Goal: Find specific fact: Find specific fact

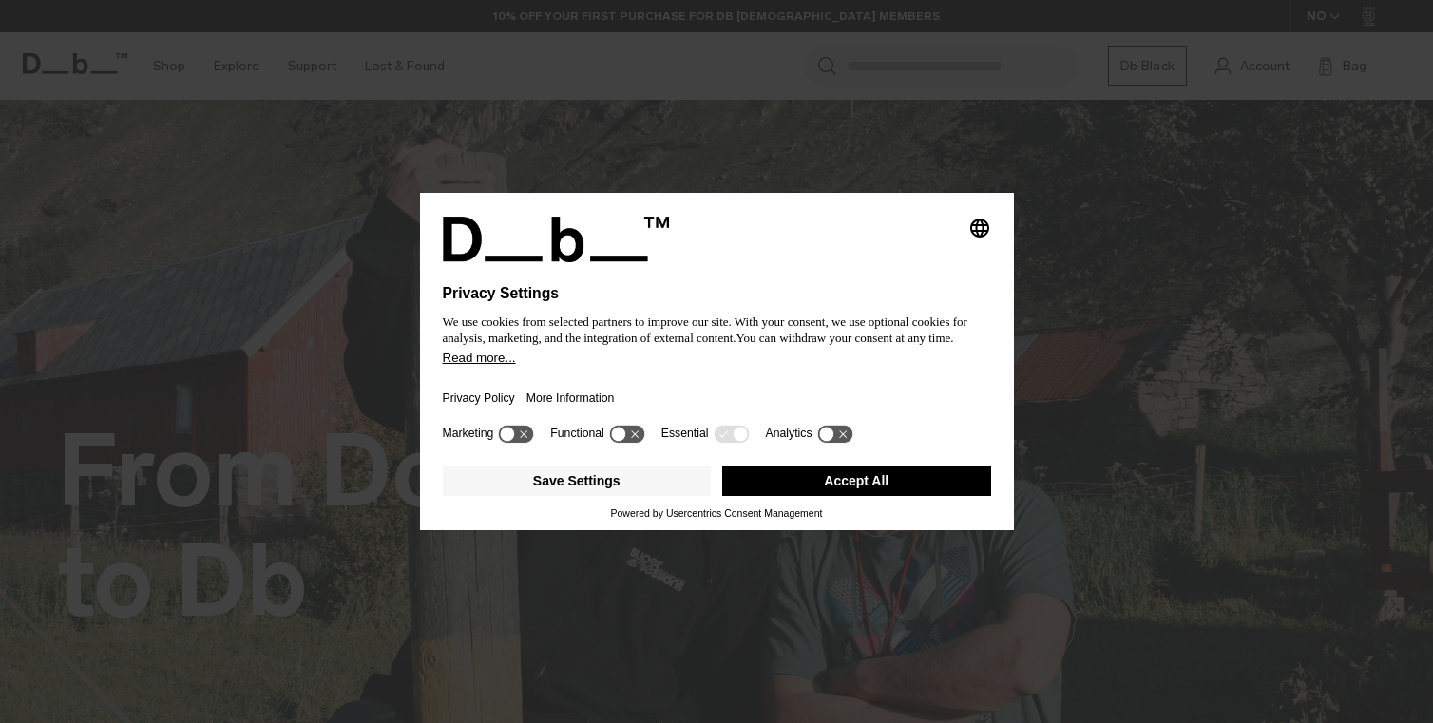
click at [920, 496] on button "Accept All" at bounding box center [856, 481] width 269 height 30
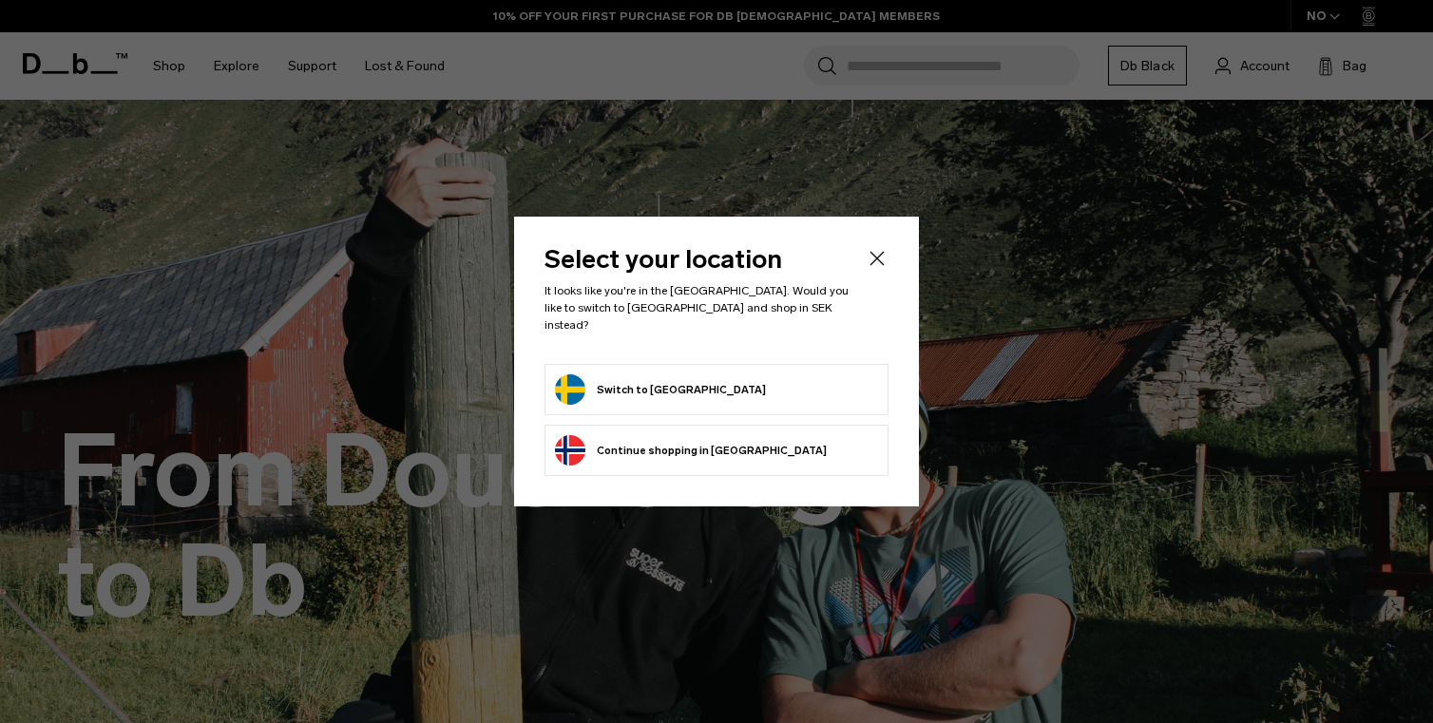
click at [651, 377] on button "Switch to [GEOGRAPHIC_DATA]" at bounding box center [660, 390] width 211 height 30
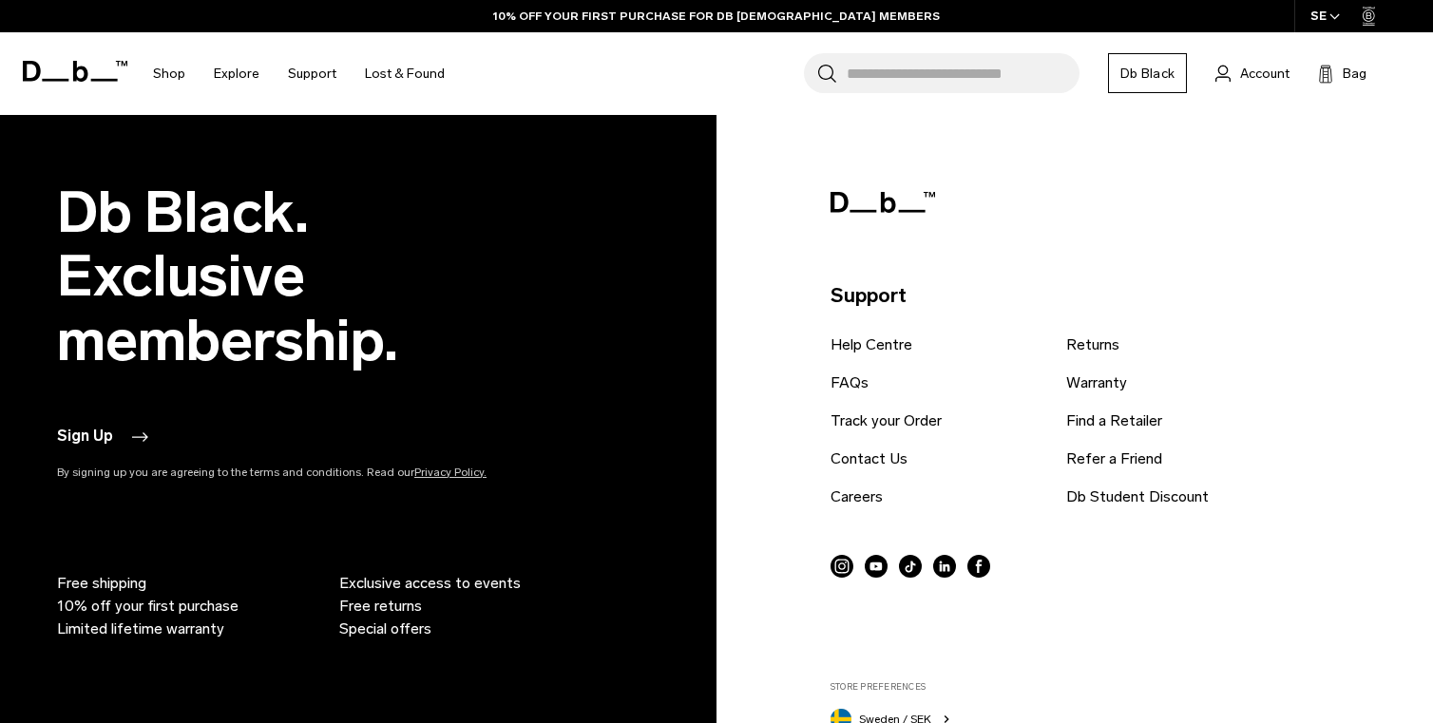
scroll to position [4113, 0]
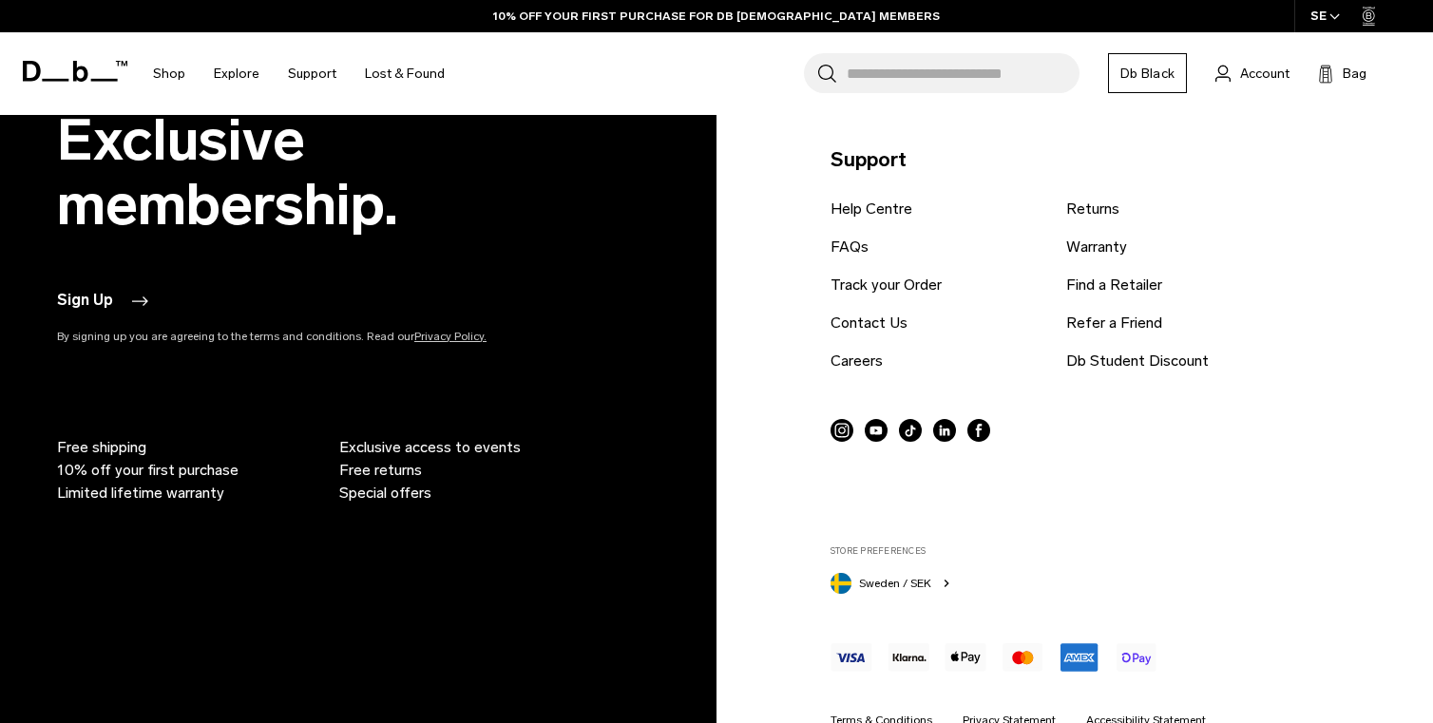
click at [884, 712] on link "Terms & Conditions" at bounding box center [882, 720] width 102 height 17
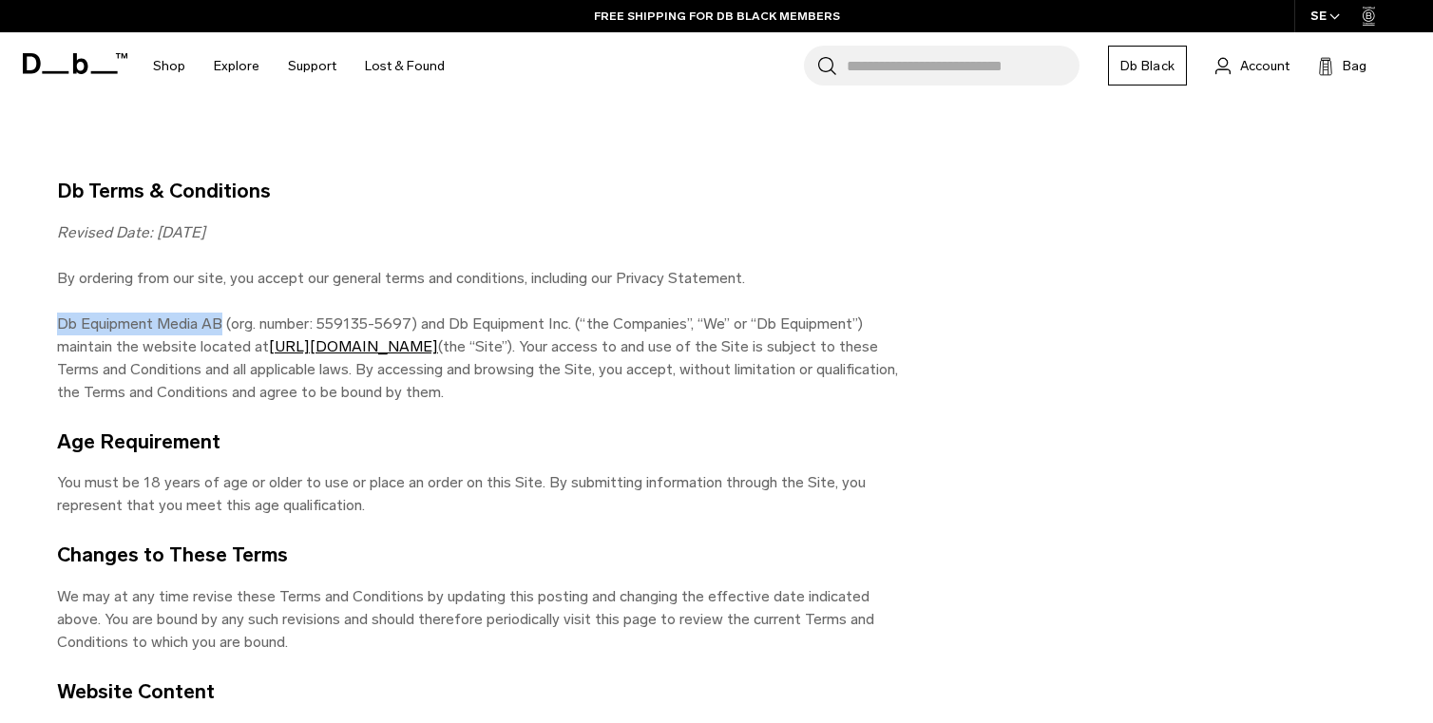
drag, startPoint x: 57, startPoint y: 322, endPoint x: 220, endPoint y: 318, distance: 162.6
click at [220, 318] on p "Db Equipment Media AB (org. number: 559135-5697) and Db Equipment Inc. (“the Co…" at bounding box center [484, 358] width 855 height 91
copy p "Db Equipment Media AB"
drag, startPoint x: 447, startPoint y: 325, endPoint x: 563, endPoint y: 325, distance: 116.0
click at [563, 325] on p "Db Equipment Media AB (org. number: 559135-5697) and Db Equipment Inc. (“the Co…" at bounding box center [484, 358] width 855 height 91
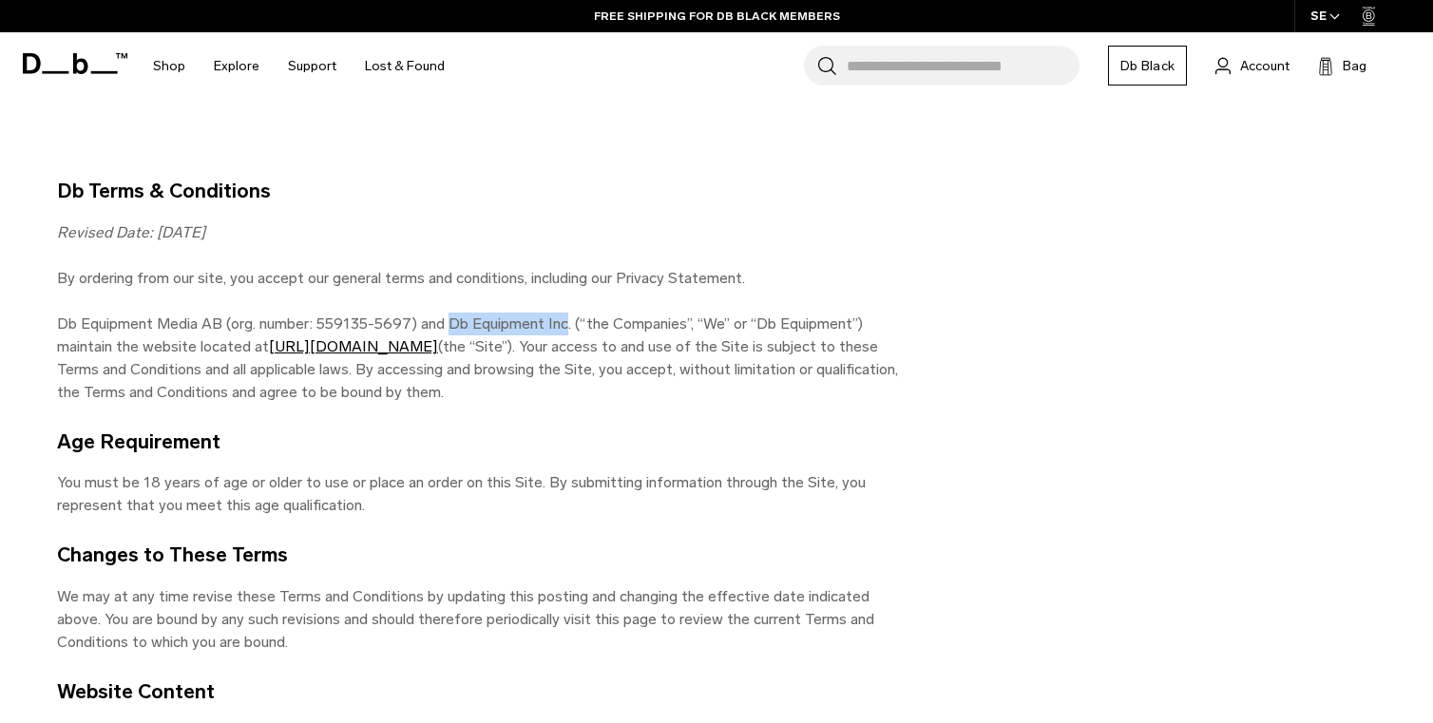
copy p "Db Equipment Inc"
click at [731, 357] on p "Db Equipment Media AB (org. number: 559135-5697) and Db Equipment Inc. (“the Co…" at bounding box center [484, 358] width 855 height 91
click at [687, 321] on p "Db Equipment Media AB (org. number: 559135-5697) and Db Equipment Inc. (“the Co…" at bounding box center [484, 358] width 855 height 91
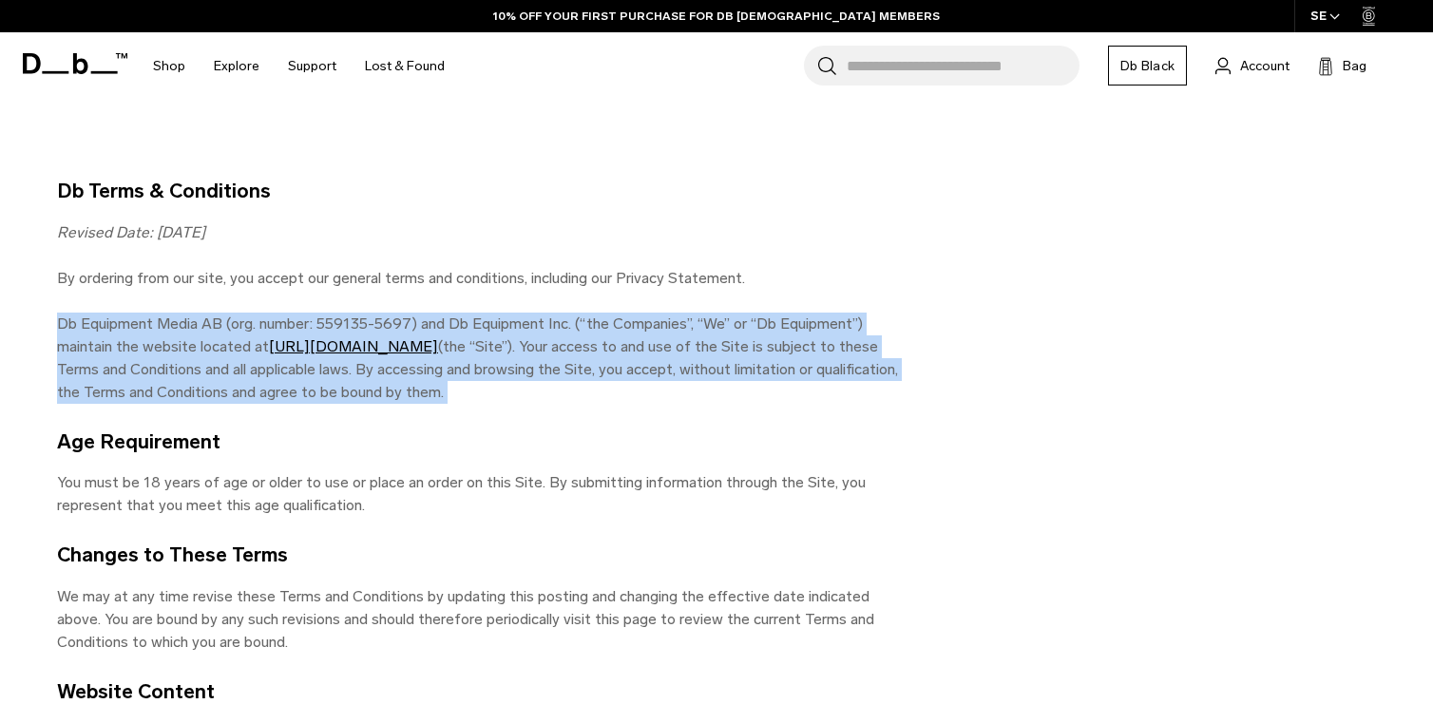
click at [687, 321] on p "Db Equipment Media AB (org. number: 559135-5697) and Db Equipment Inc. (“the Co…" at bounding box center [484, 358] width 855 height 91
